Goal: Task Accomplishment & Management: Manage account settings

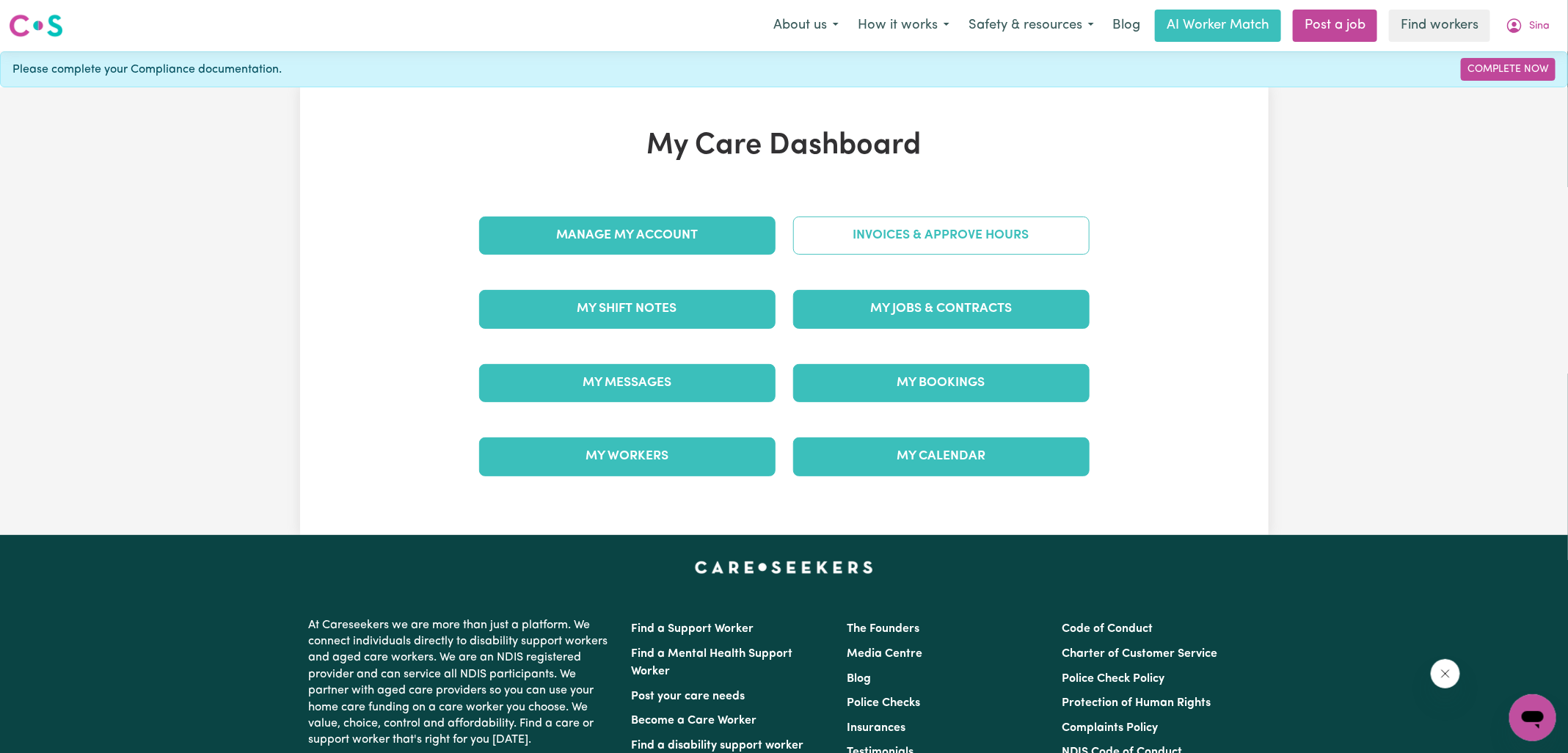
click at [817, 224] on link "Invoices & Approve Hours" at bounding box center [941, 235] width 296 height 38
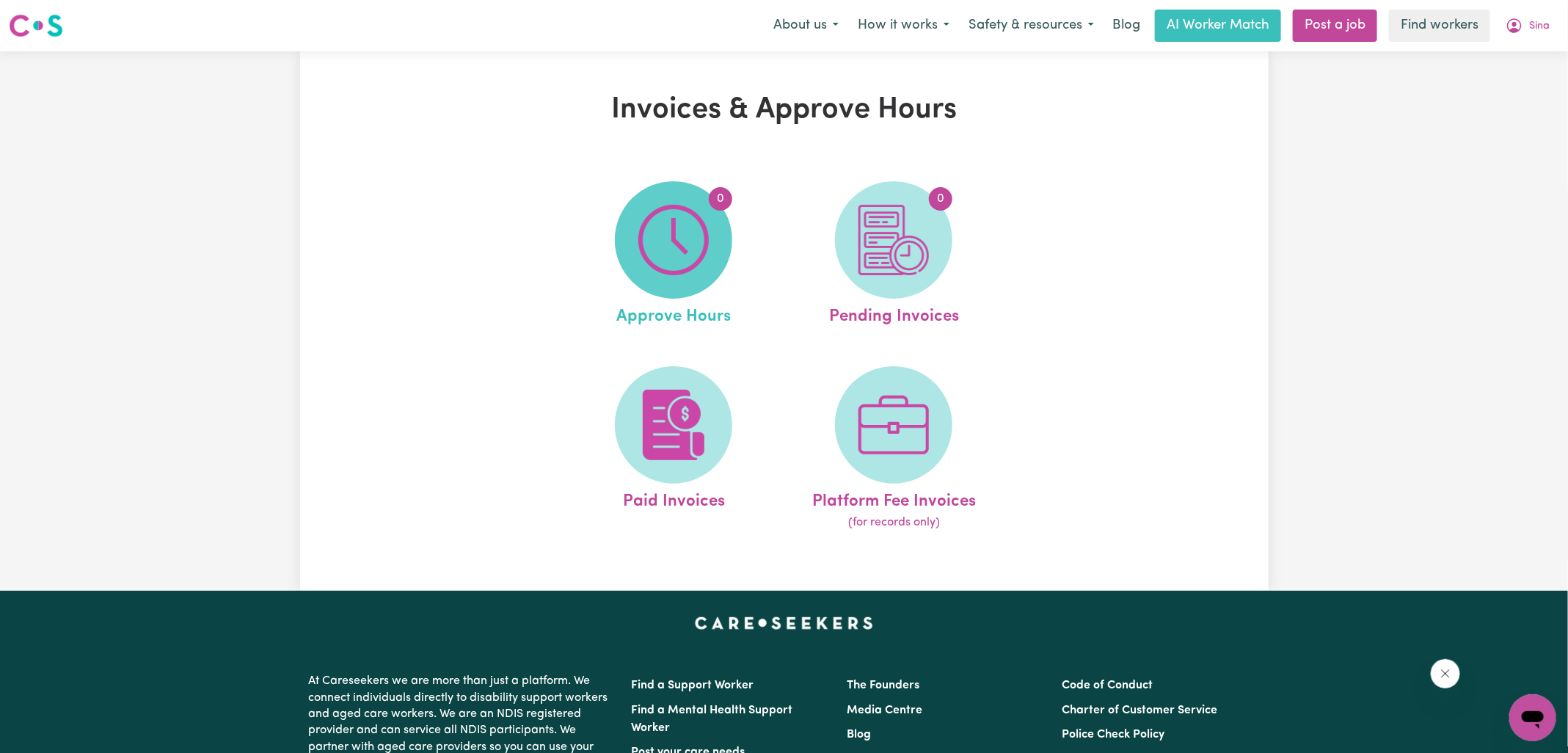
click at [663, 265] on img at bounding box center [673, 240] width 70 height 70
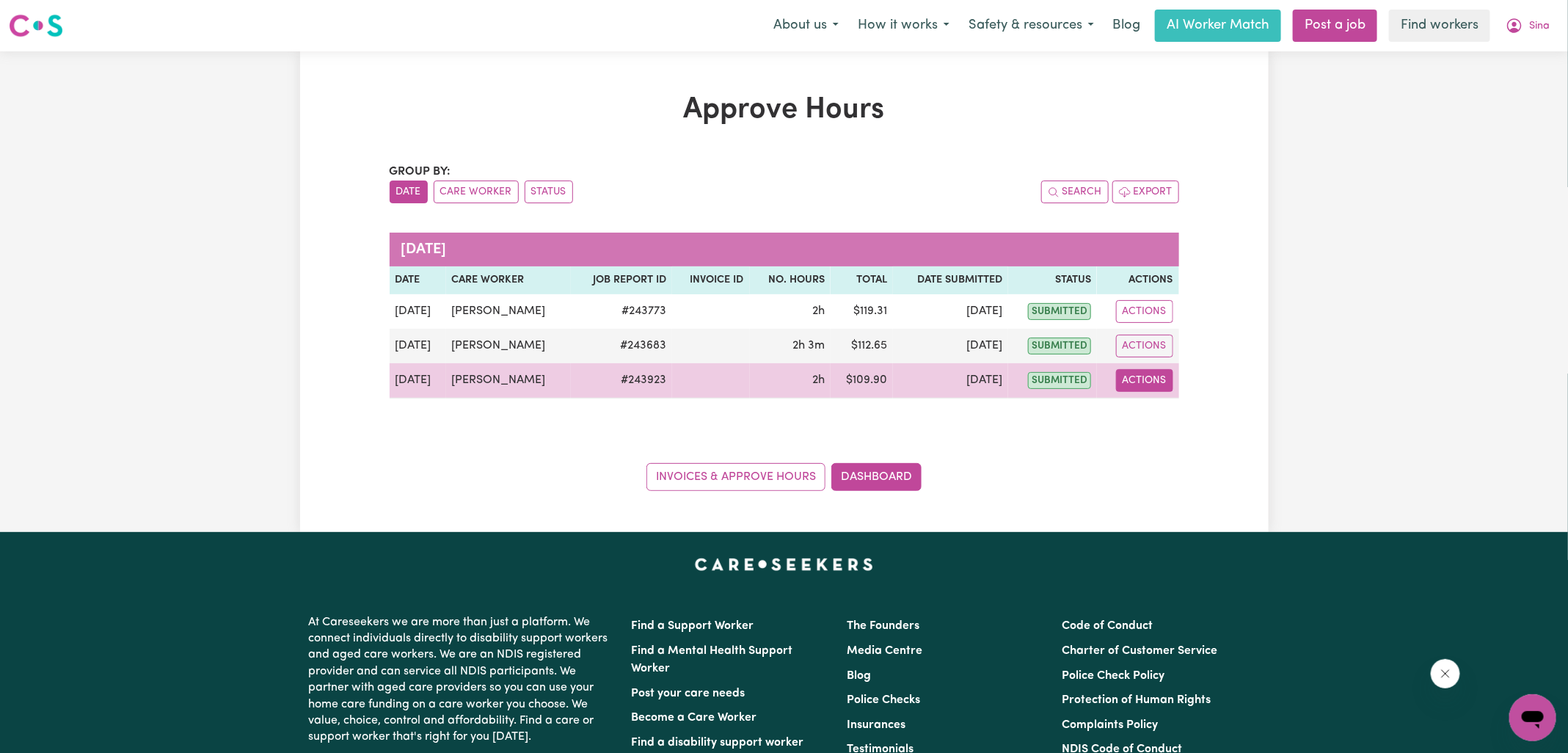
click at [1132, 374] on button "Actions" at bounding box center [1145, 380] width 57 height 23
click at [1143, 419] on link "View Job Report" at bounding box center [1182, 414] width 125 height 30
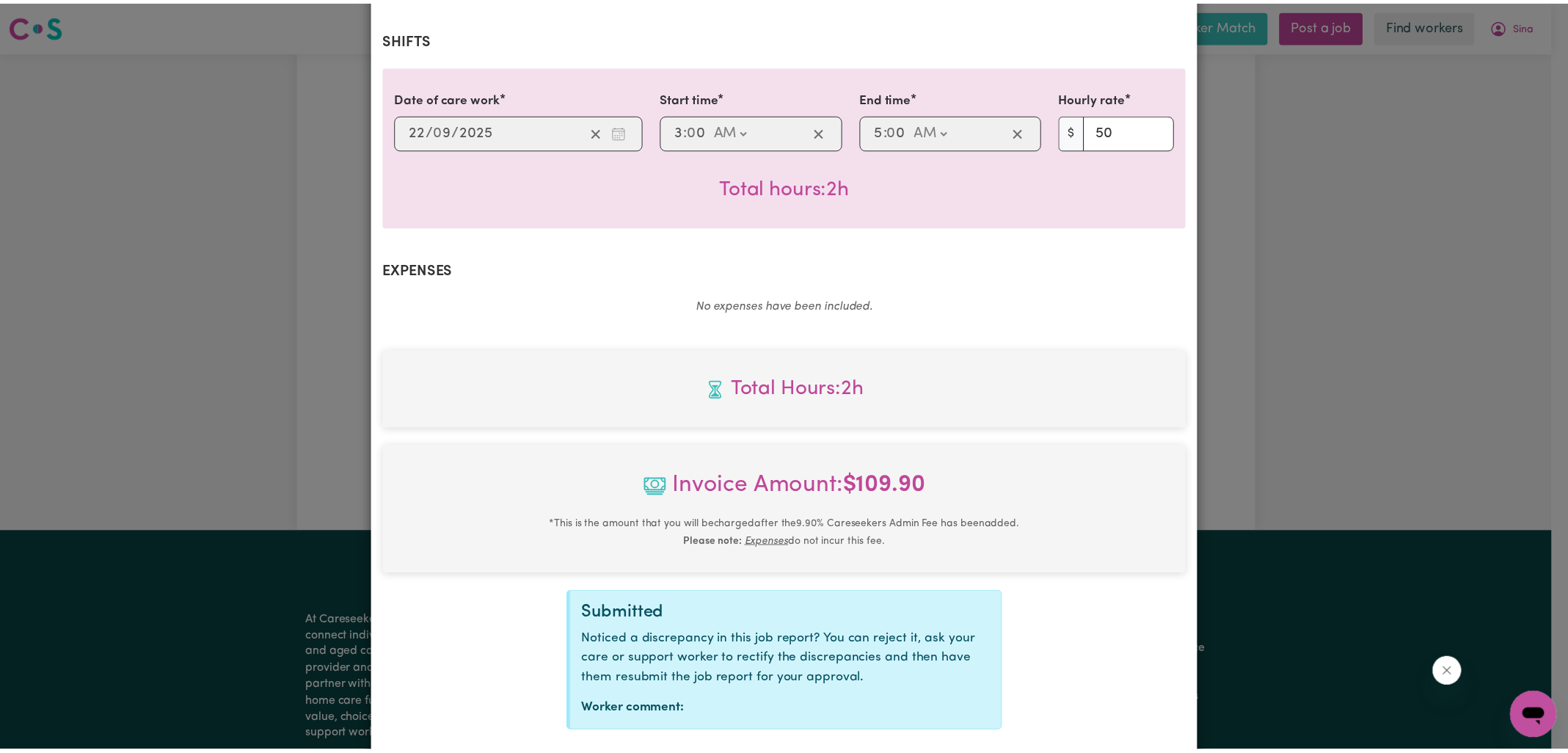
scroll to position [397, 0]
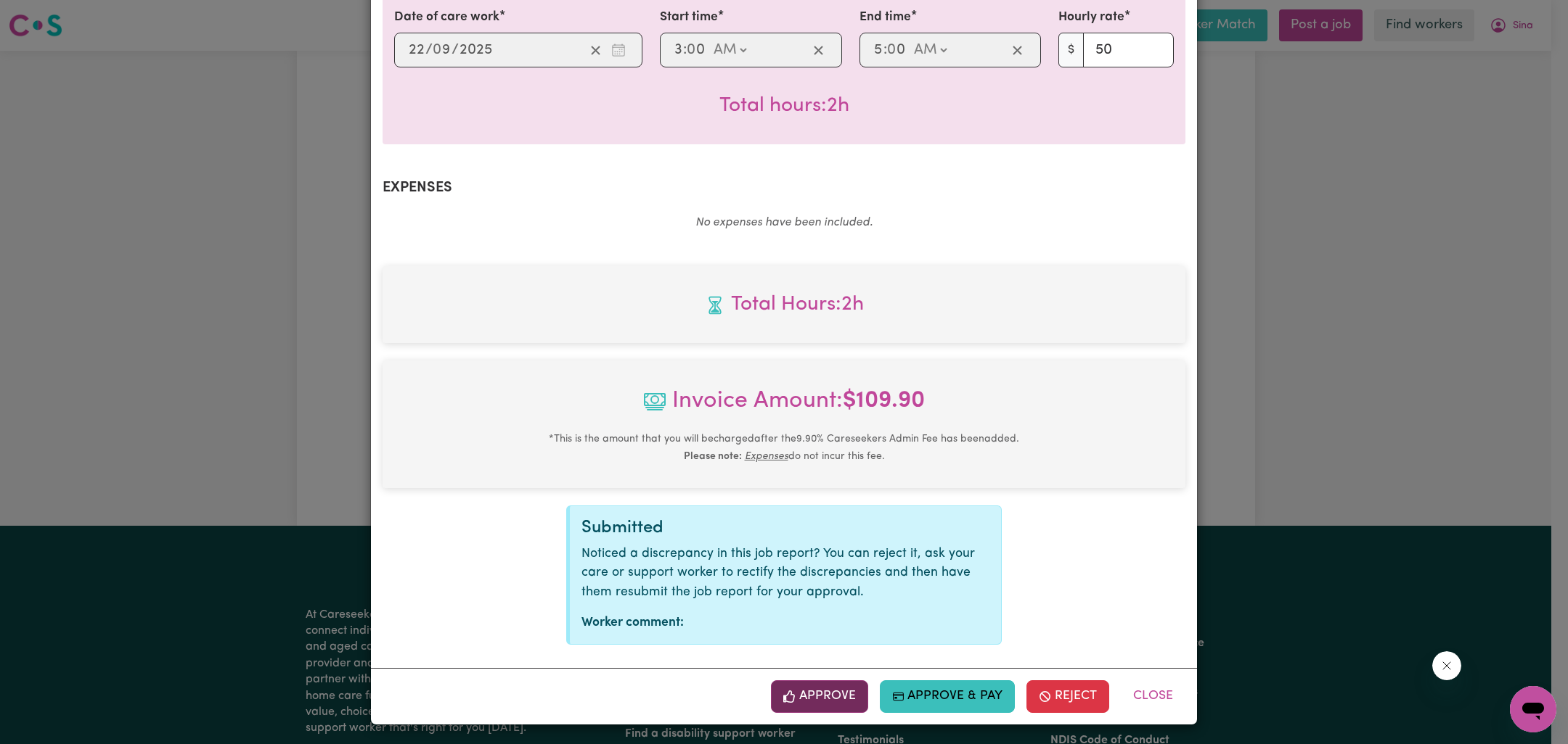
click at [820, 702] on button "Approve" at bounding box center [819, 696] width 98 height 32
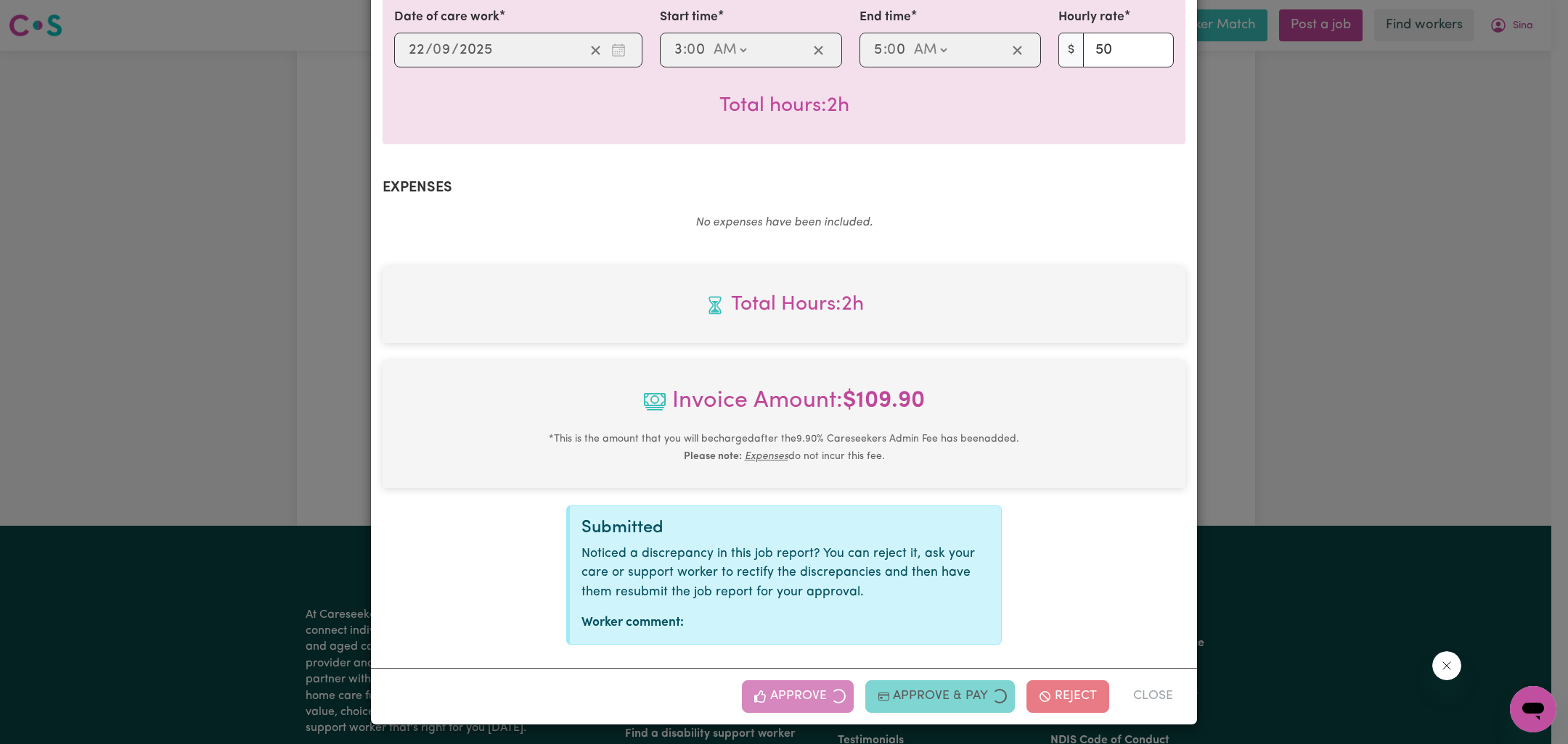
click at [1398, 414] on div "Job Report # 243923 - [PERSON_NAME] Summary Job report # 243923 Client name: [P…" at bounding box center [784, 372] width 1568 height 744
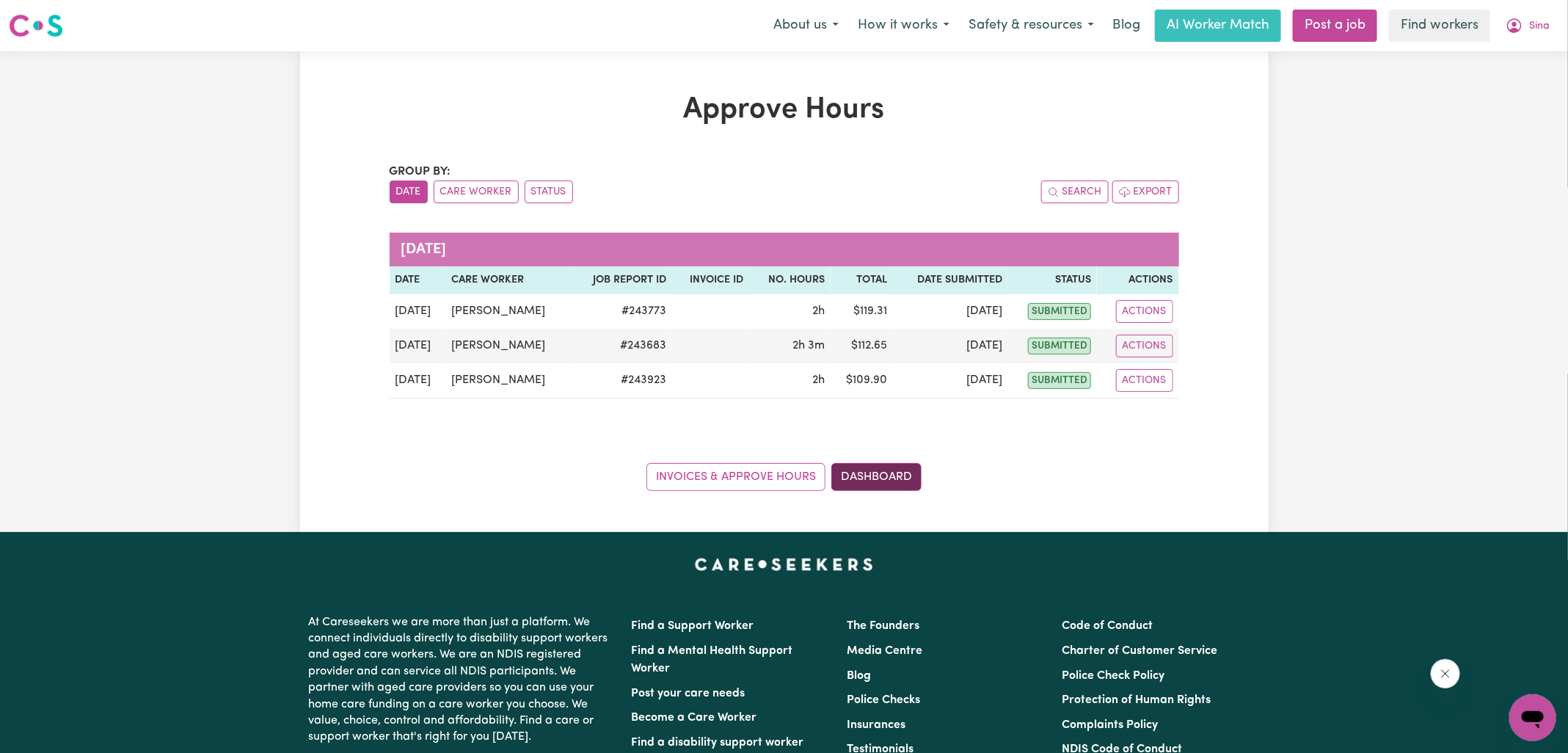
click at [897, 473] on link "Dashboard" at bounding box center [877, 477] width 90 height 28
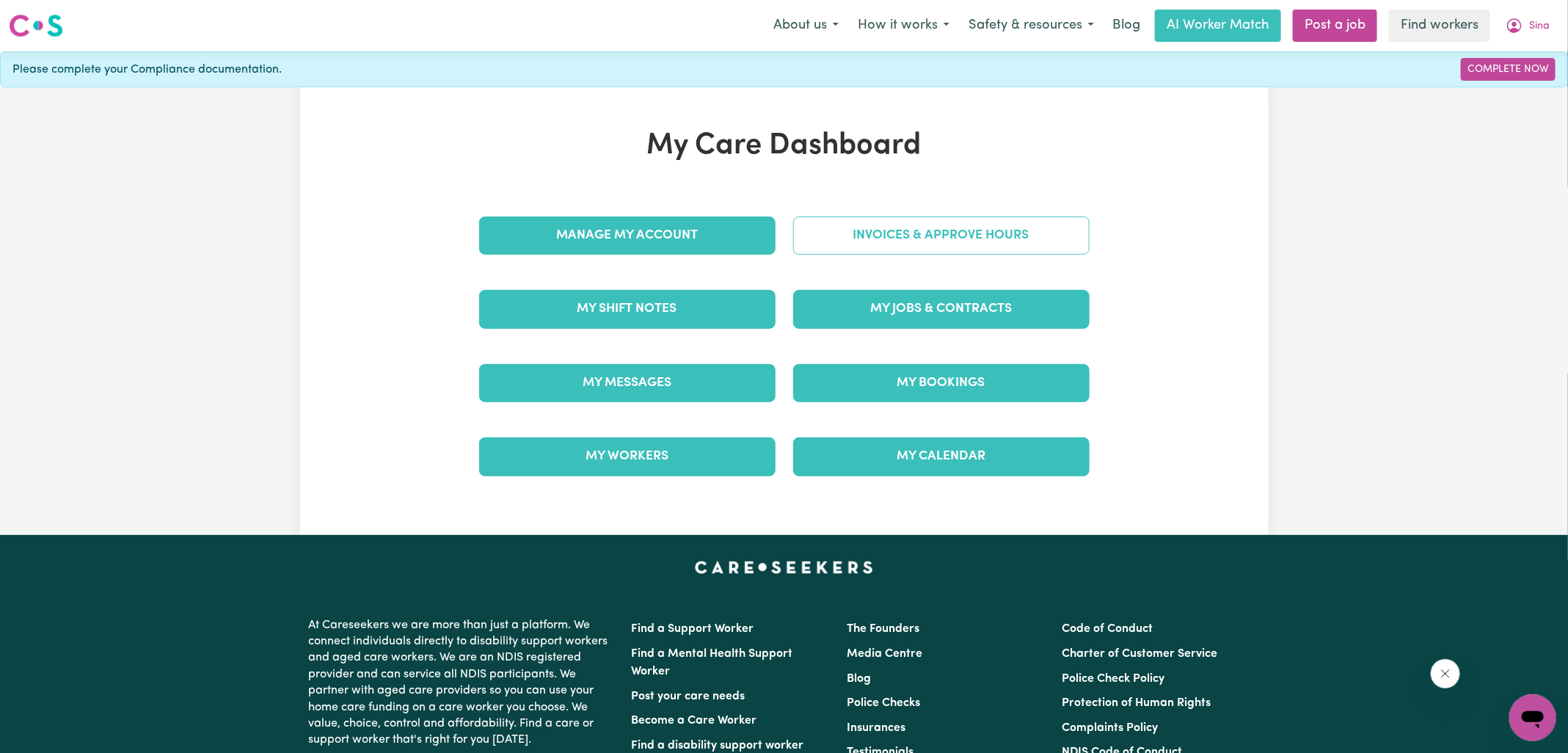
click at [882, 247] on link "Invoices & Approve Hours" at bounding box center [941, 235] width 296 height 38
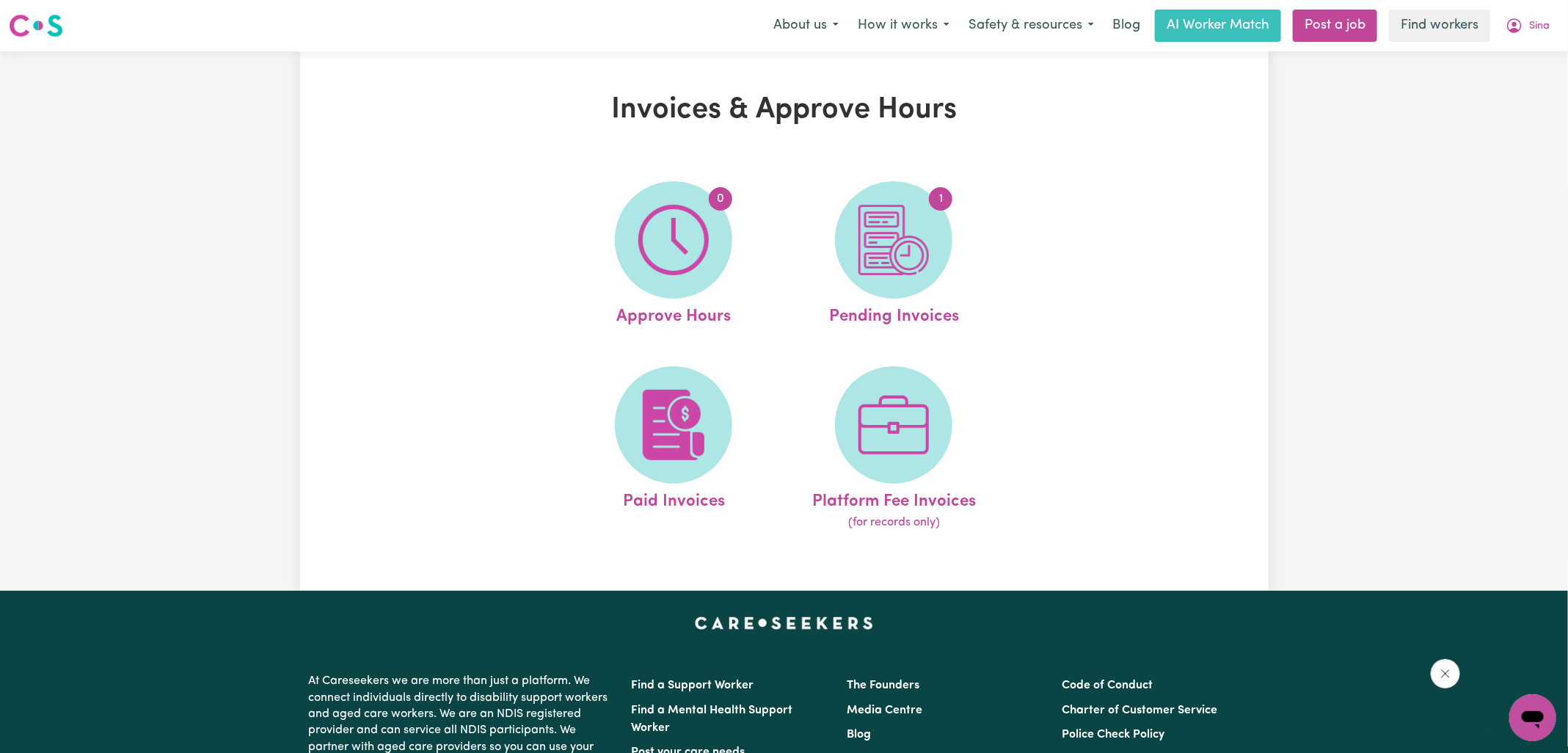
click at [882, 247] on img at bounding box center [894, 240] width 70 height 70
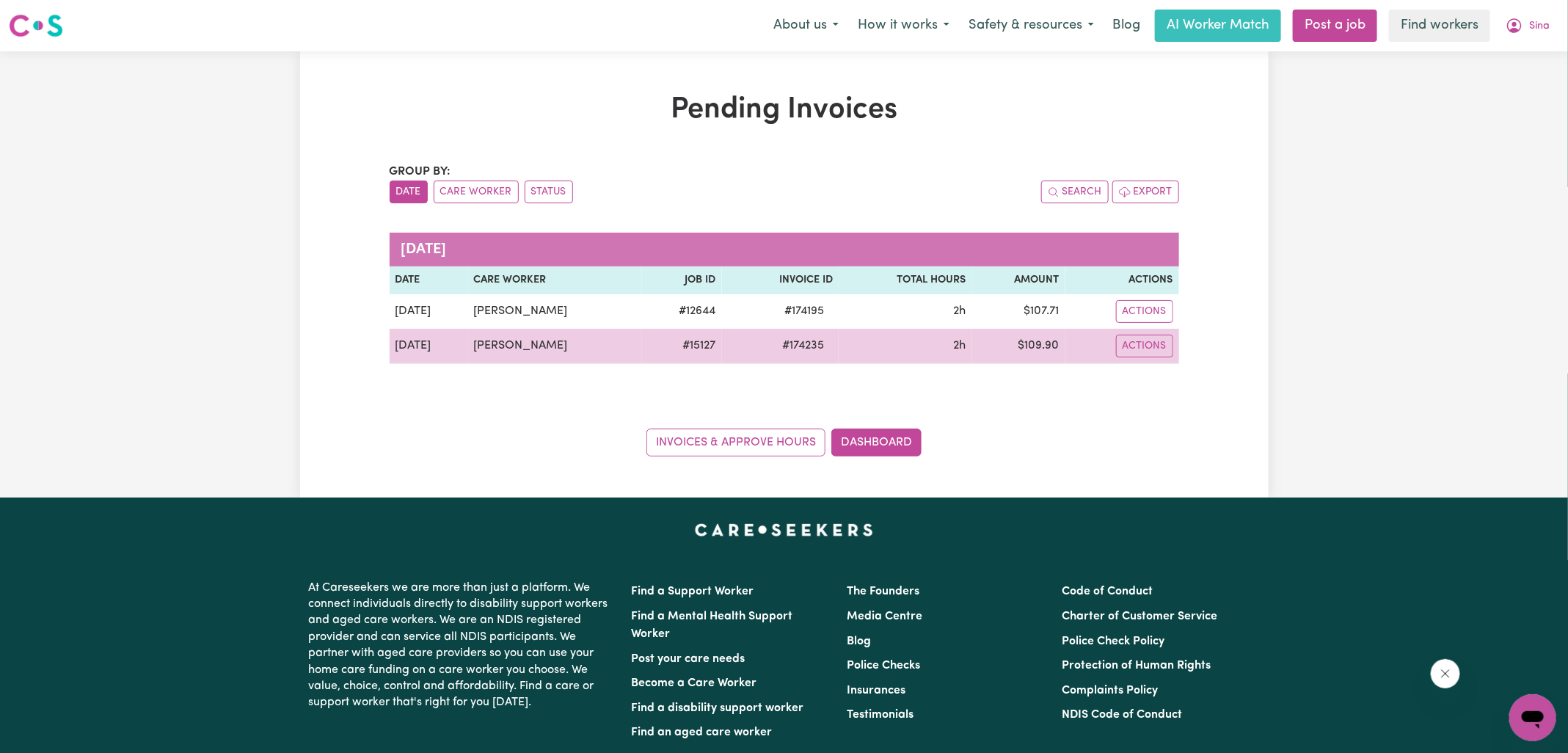
click at [798, 342] on span "# 174235" at bounding box center [803, 345] width 59 height 18
copy span "174235"
click at [1032, 350] on td "$ 109.90" at bounding box center [1018, 346] width 93 height 35
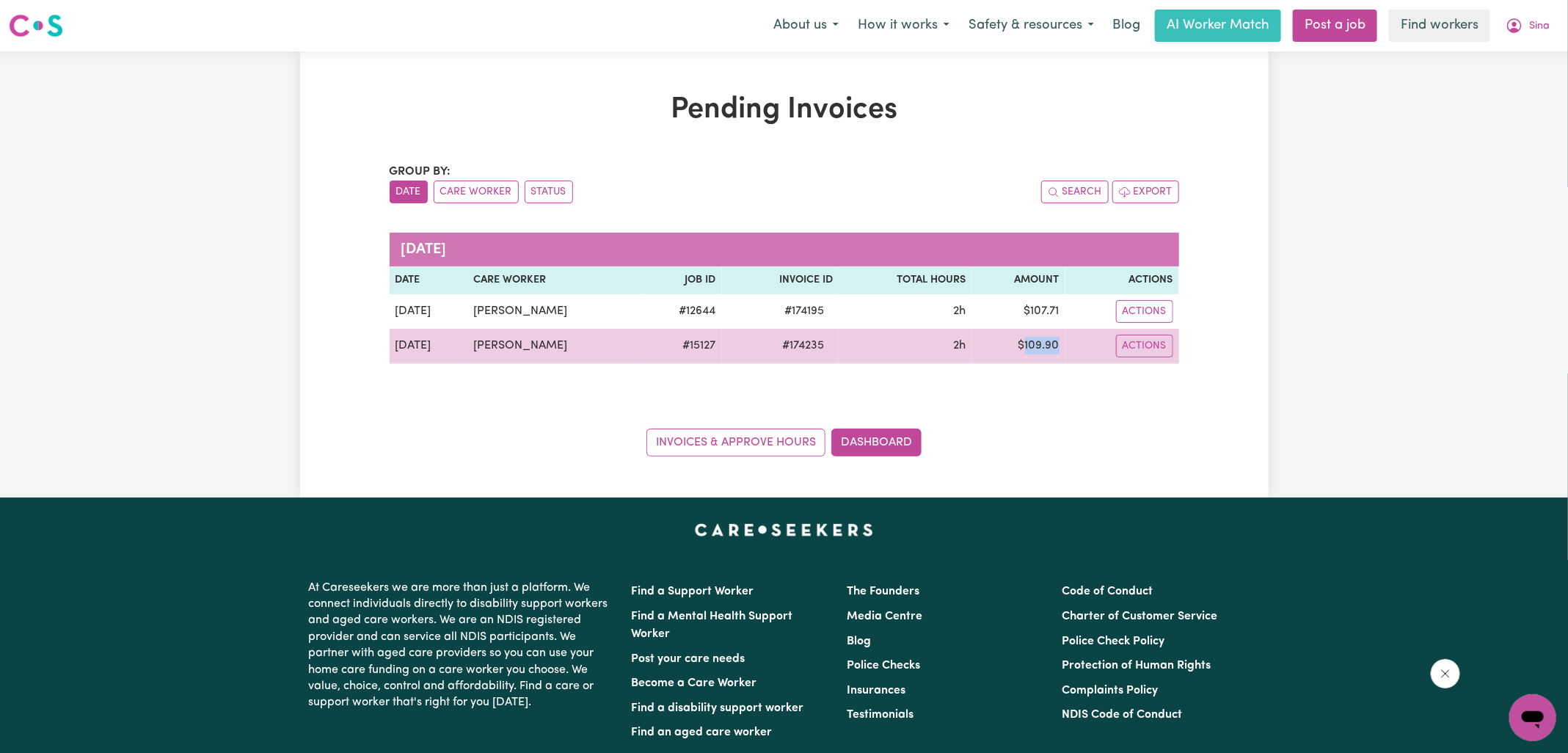
copy td "109.90"
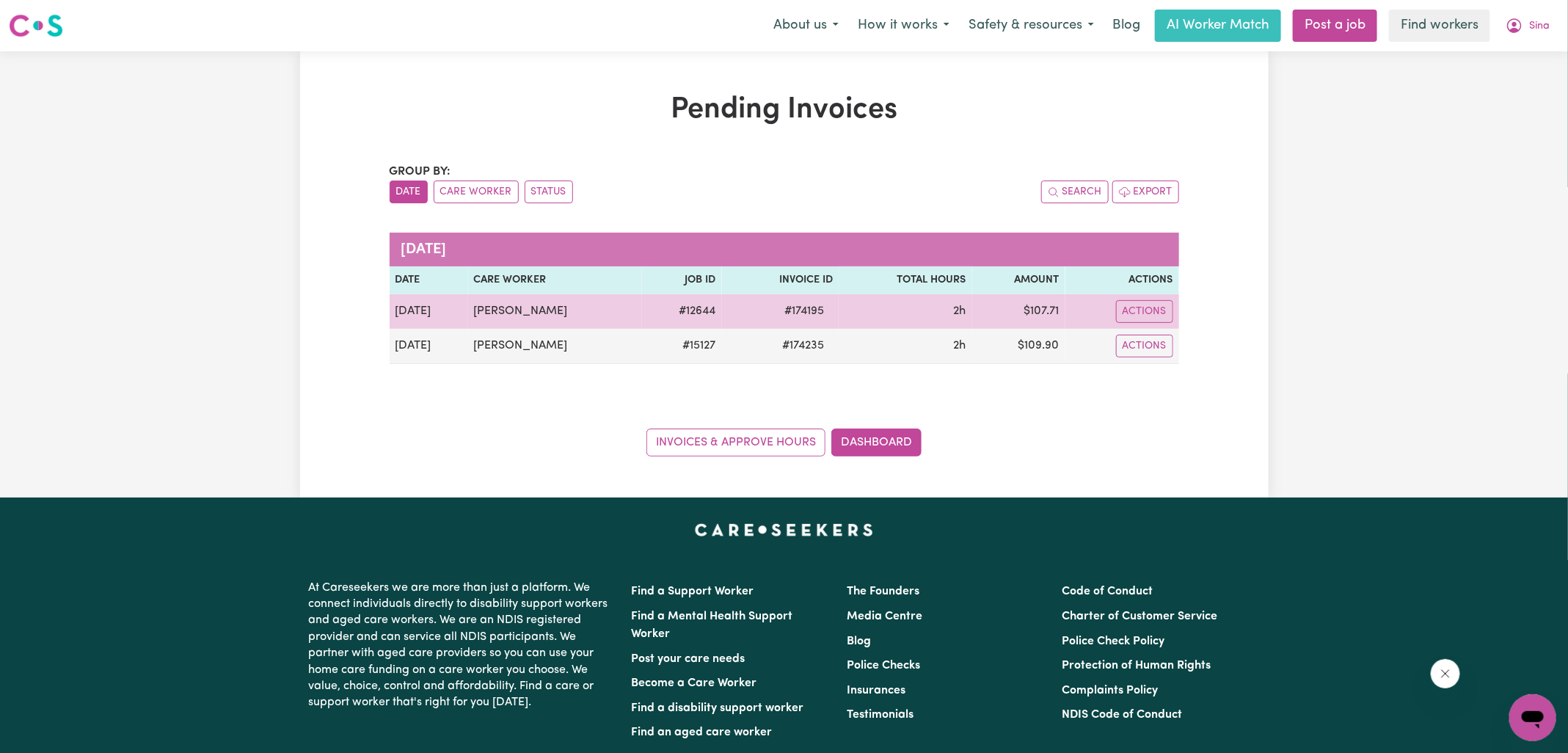
click at [802, 317] on span "# 174195" at bounding box center [804, 311] width 57 height 18
copy span "174195"
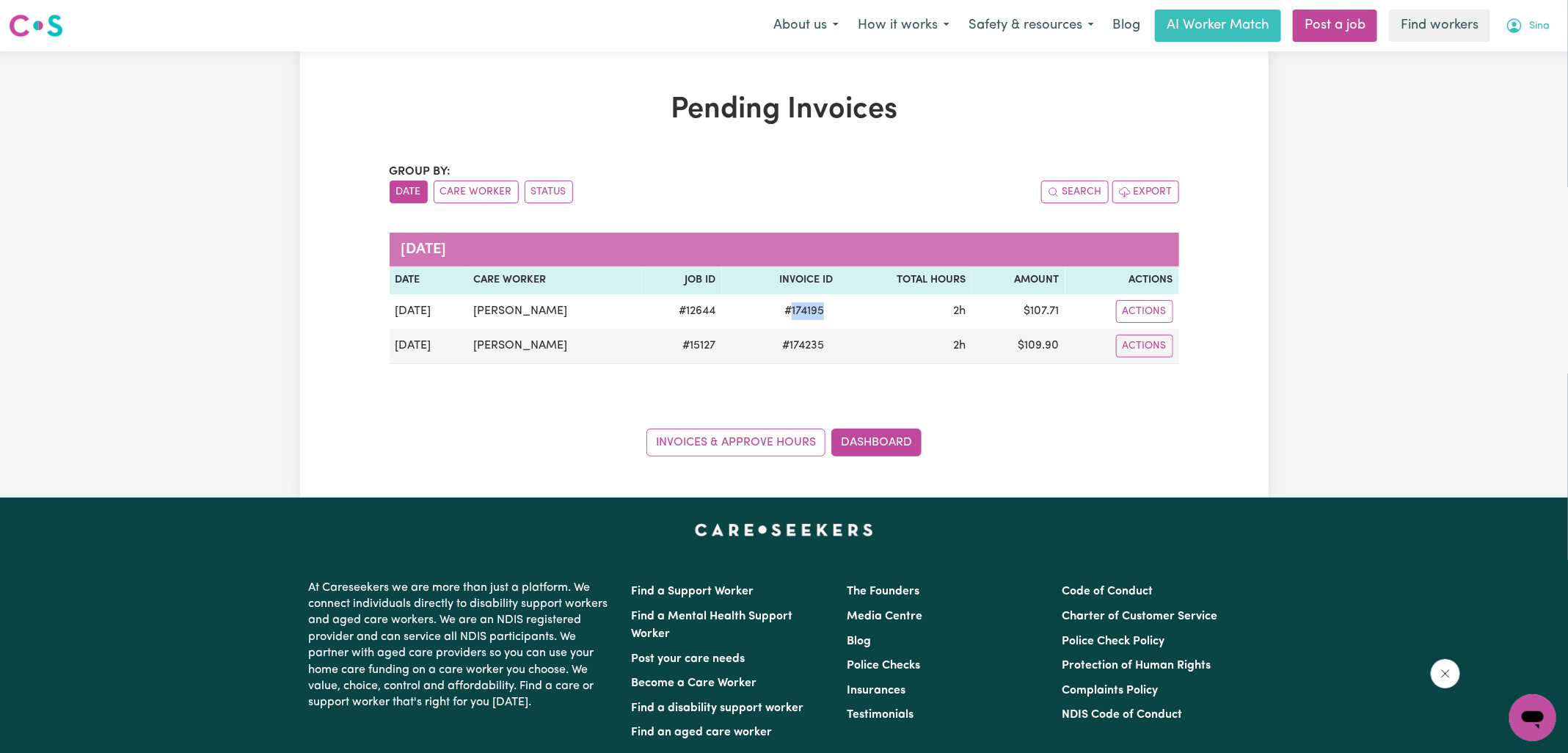
click at [1522, 23] on icon "My Account" at bounding box center [1515, 25] width 18 height 18
click at [1477, 81] on link "Logout" at bounding box center [1501, 84] width 116 height 28
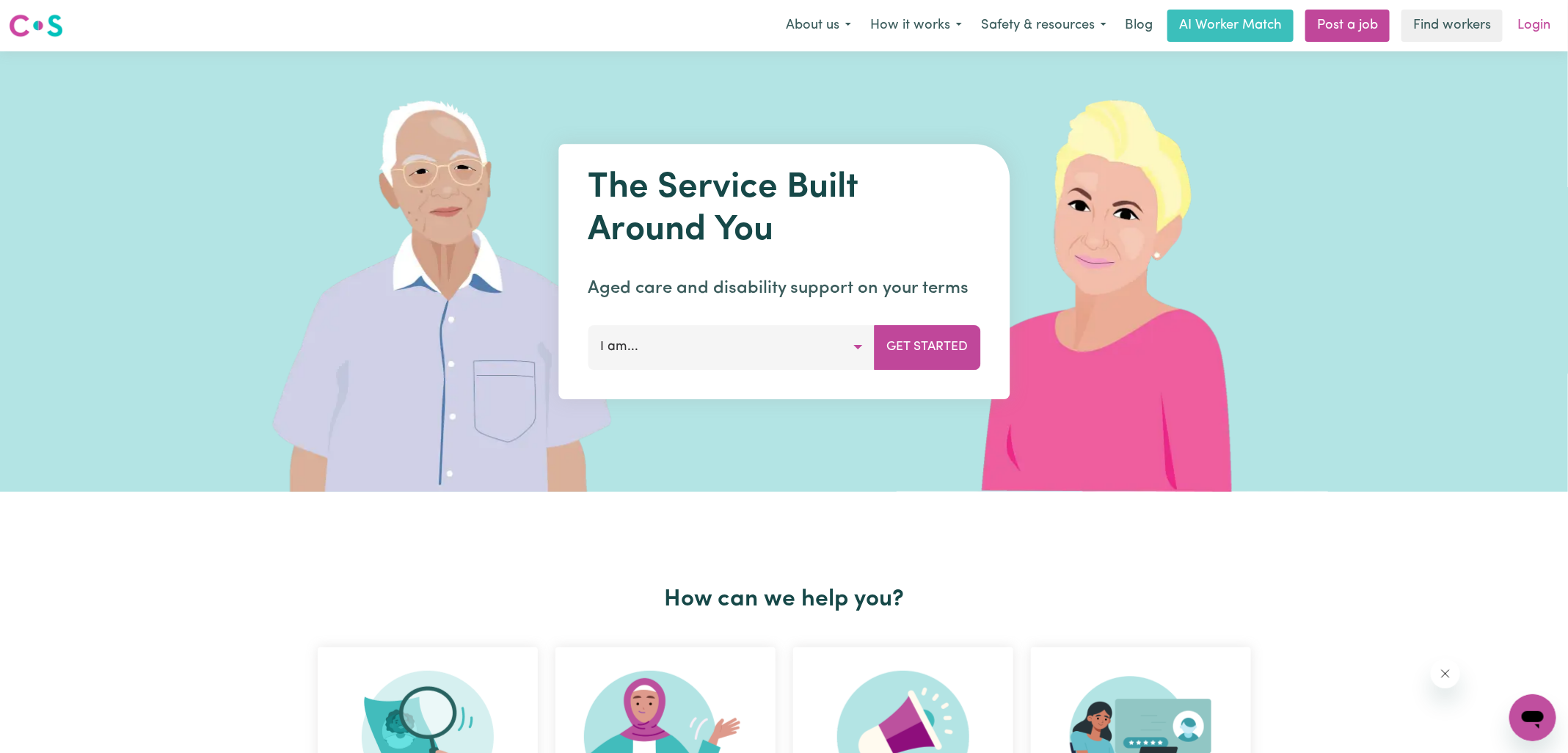
click at [1536, 28] on link "Login" at bounding box center [1534, 25] width 51 height 32
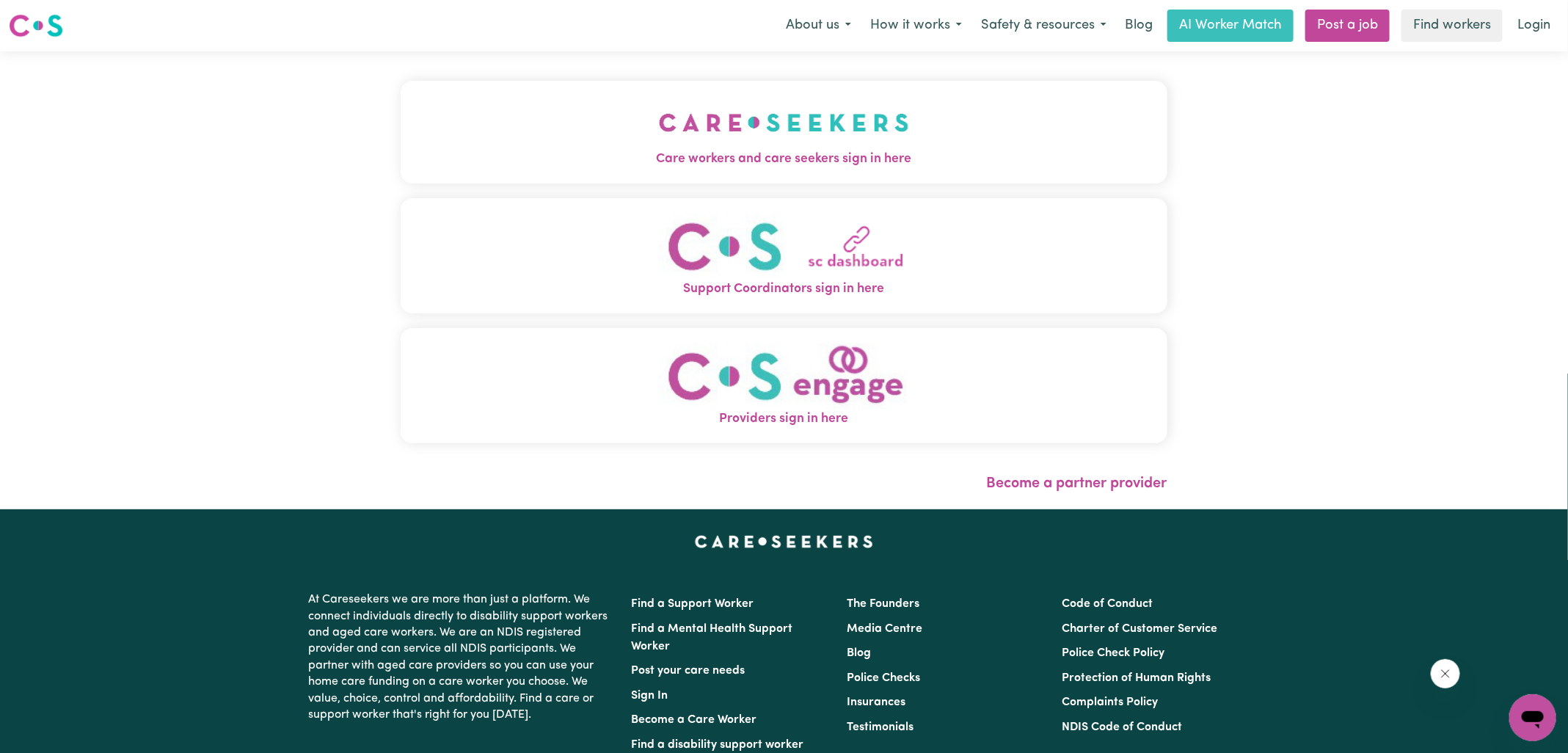
click at [563, 156] on span "Care workers and care seekers sign in here" at bounding box center [784, 159] width 767 height 19
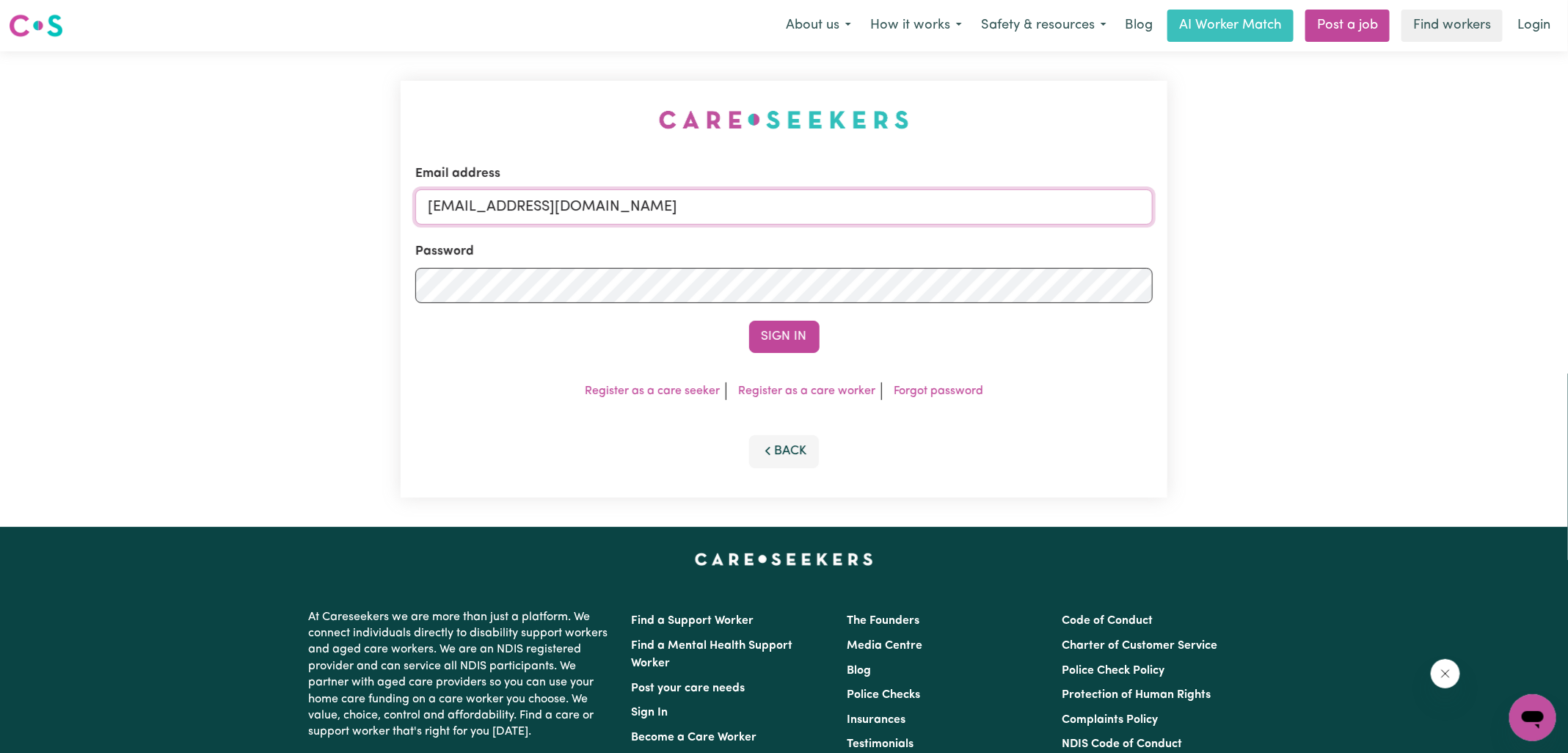
drag, startPoint x: 505, startPoint y: 208, endPoint x: 980, endPoint y: 209, distance: 475.0
click at [980, 209] on input "[EMAIL_ADDRESS][DOMAIN_NAME]" at bounding box center [784, 207] width 738 height 35
type input "[EMAIL_ADDRESS][DOMAIN_NAME]"
click at [749, 321] on button "Sign In" at bounding box center [784, 337] width 70 height 32
